Goal: Information Seeking & Learning: Learn about a topic

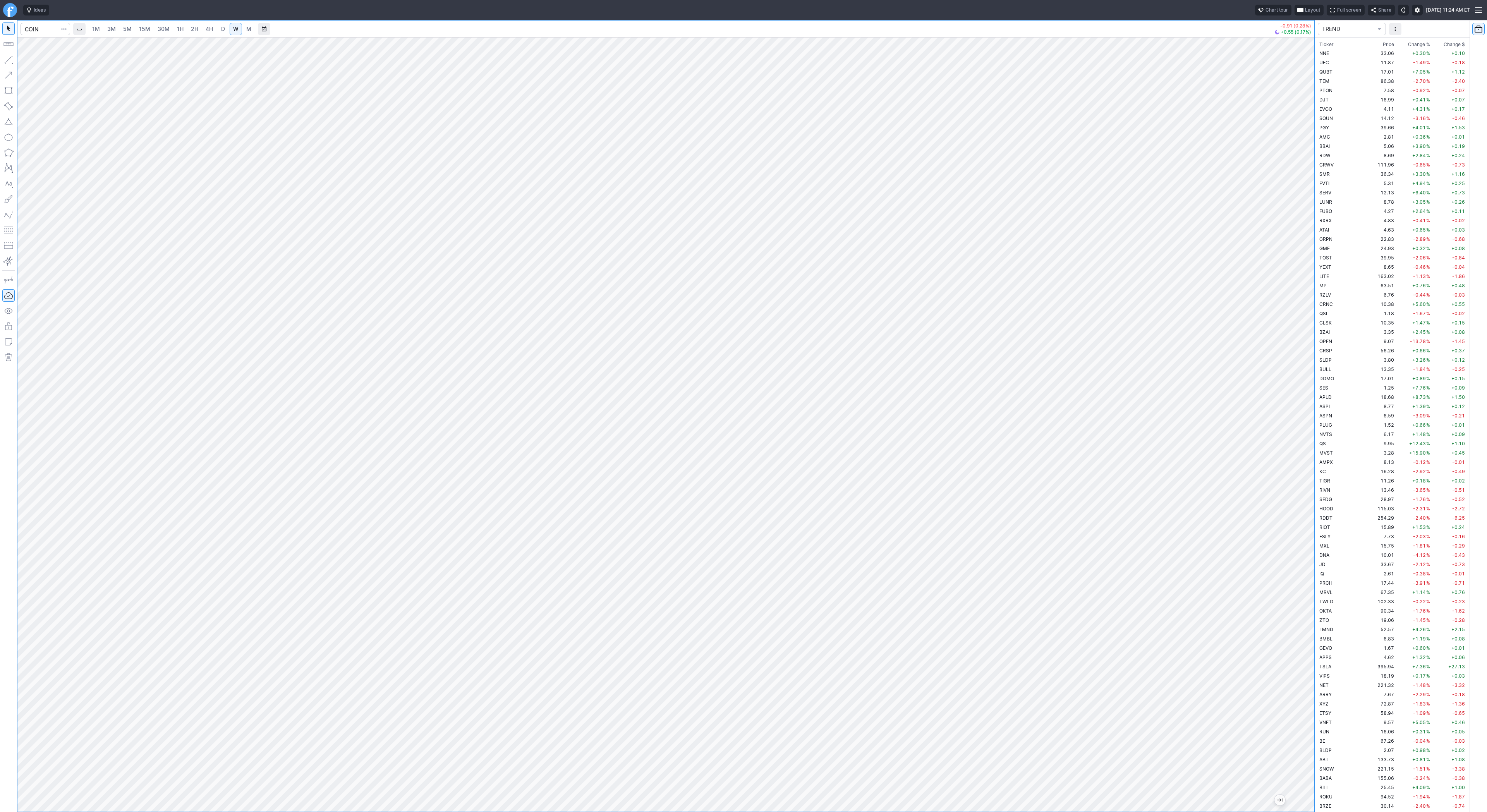
scroll to position [409, 0]
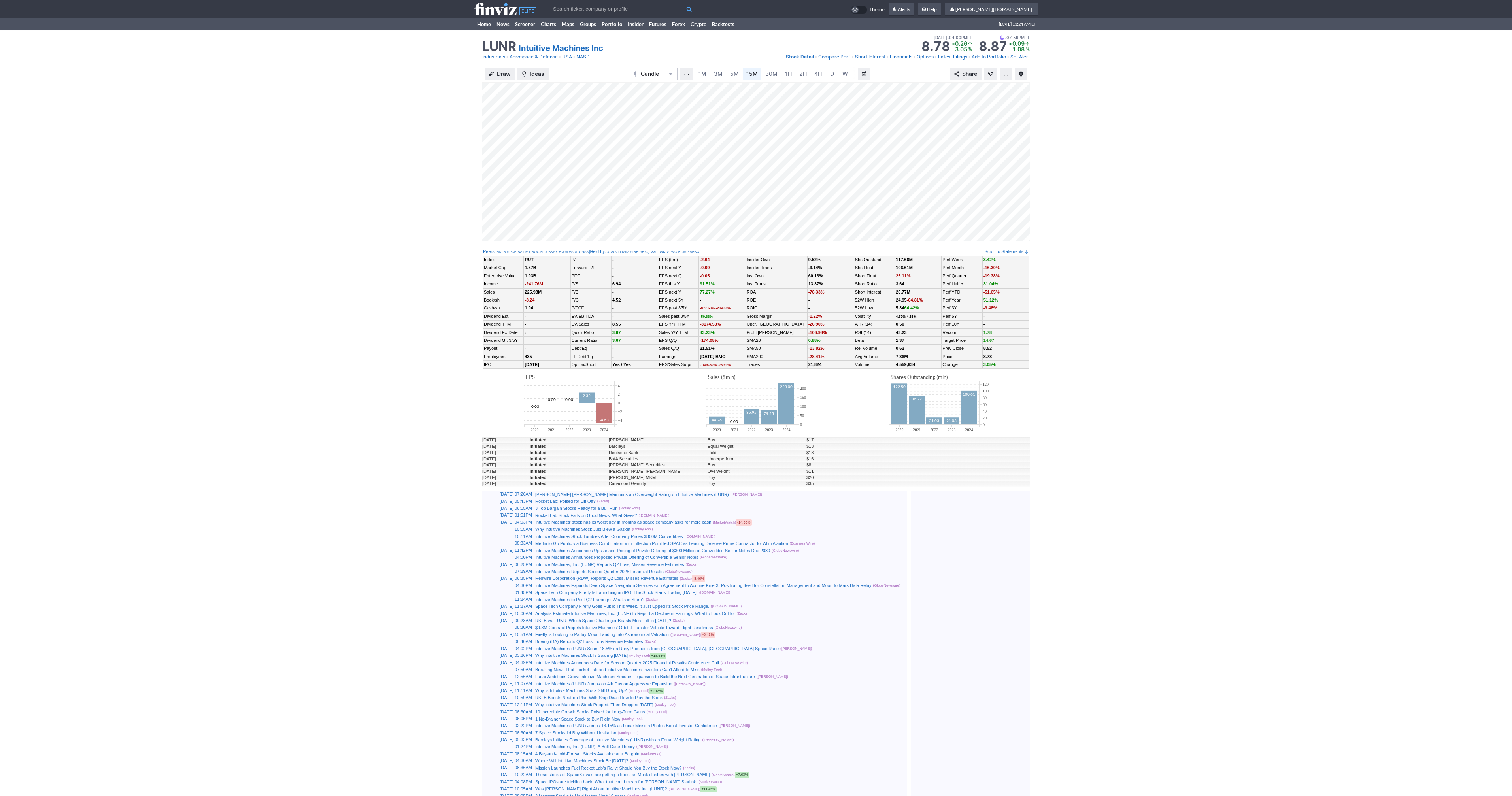
click at [1005, 75] on span at bounding box center [1006, 74] width 5 height 6
